Goal: Transaction & Acquisition: Purchase product/service

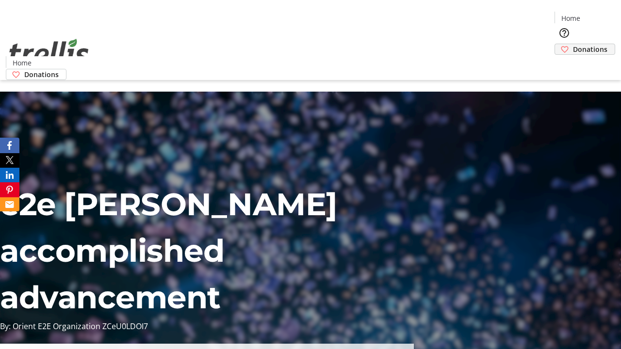
click at [573, 44] on span "Donations" at bounding box center [590, 49] width 34 height 10
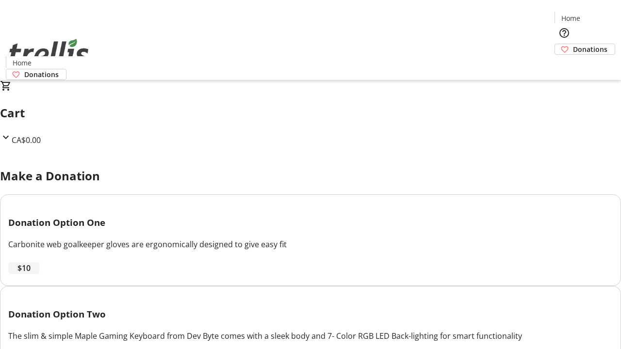
click at [31, 274] on span "$10" at bounding box center [23, 268] width 13 height 12
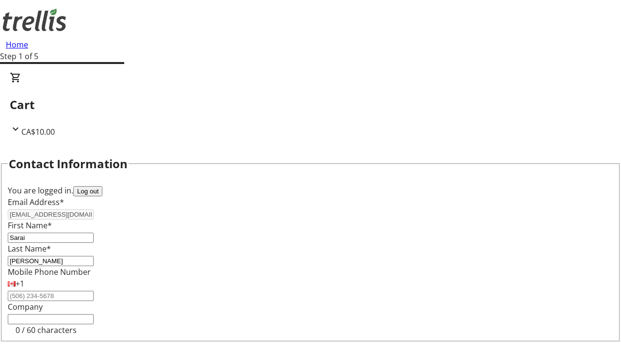
select select "CA"
type input "[STREET_ADDRESS][PERSON_NAME]"
type input "Kelowna"
select select "BC"
type input "Kelowna"
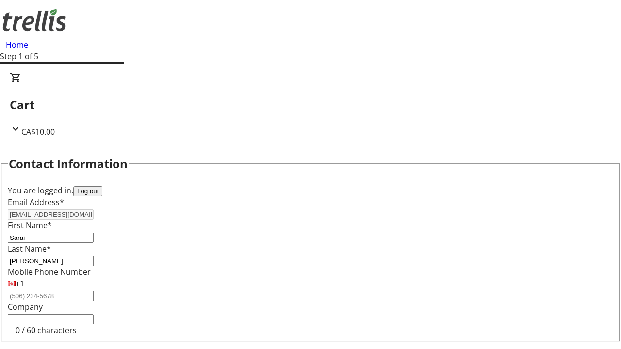
type input "V1Y 0C2"
